Goal: Communication & Community: Ask a question

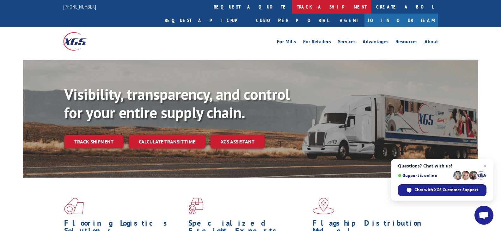
click at [292, 7] on link "track a shipment" at bounding box center [331, 7] width 79 height 14
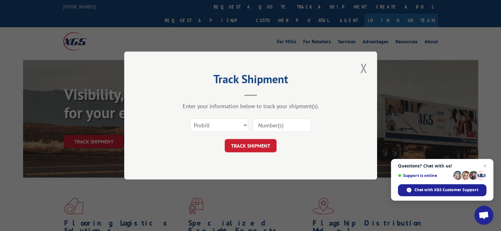
click at [272, 126] on input at bounding box center [282, 124] width 58 height 13
paste input "17512812"
type input "17512812"
click at [246, 149] on button "TRACK SHIPMENT" at bounding box center [251, 145] width 52 height 13
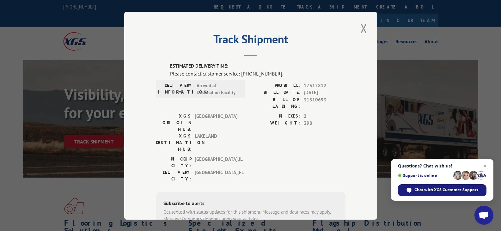
click at [440, 188] on span "Chat with XGS Customer Support" at bounding box center [446, 190] width 64 height 6
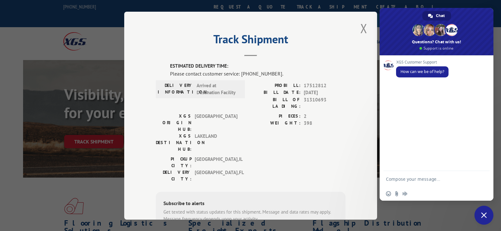
click at [405, 183] on textarea "Compose your message..." at bounding box center [430, 179] width 88 height 16
type textarea "hi can you please advise when this PRO 17512812 will be delivered?"
click at [483, 162] on span "Send" at bounding box center [482, 167] width 10 height 10
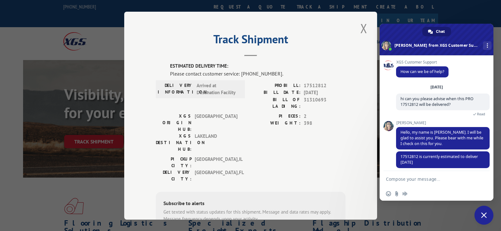
scroll to position [4, 0]
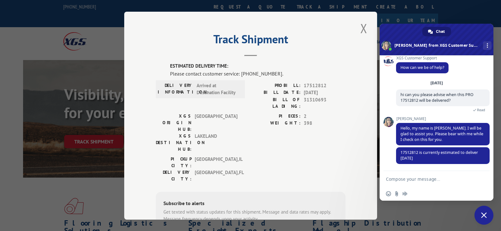
click at [420, 179] on textarea "Compose your message..." at bounding box center [430, 179] width 88 height 16
type textarea "What is the reason for the delay?"
click at [480, 173] on span "Send" at bounding box center [482, 173] width 5 height 5
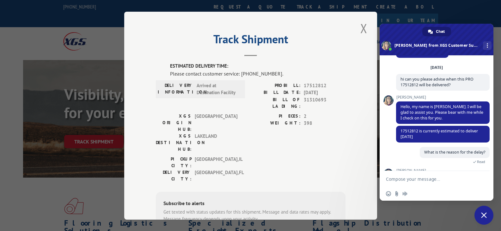
scroll to position [65, 0]
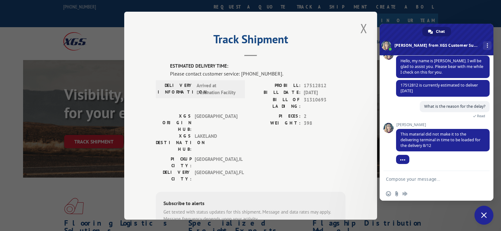
click at [404, 182] on textarea "Compose your message..." at bounding box center [430, 179] width 88 height 16
type textarea "But this has been at the terminal since [DATE]"
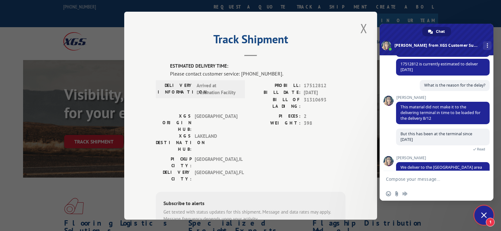
scroll to position [101, 0]
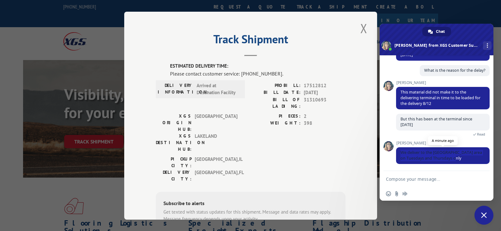
drag, startPoint x: 398, startPoint y: 151, endPoint x: 457, endPoint y: 160, distance: 59.5
click at [457, 160] on span "We deliver to the [GEOGRAPHIC_DATA] area on Tuesdays and Thursdays only" at bounding box center [442, 155] width 93 height 17
copy span "We deliver to the [GEOGRAPHIC_DATA] area on Tuesdays and Thursdays only"
click at [405, 182] on textarea "Compose your message..." at bounding box center [430, 179] width 88 height 16
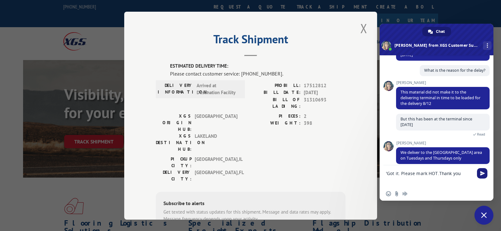
type textarea "'Got it. Please mark HOT.Thank you"
click at [480, 172] on span "Send" at bounding box center [482, 173] width 5 height 5
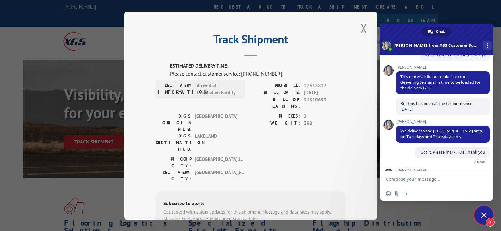
scroll to position [144, 0]
